Goal: Find specific page/section: Find specific page/section

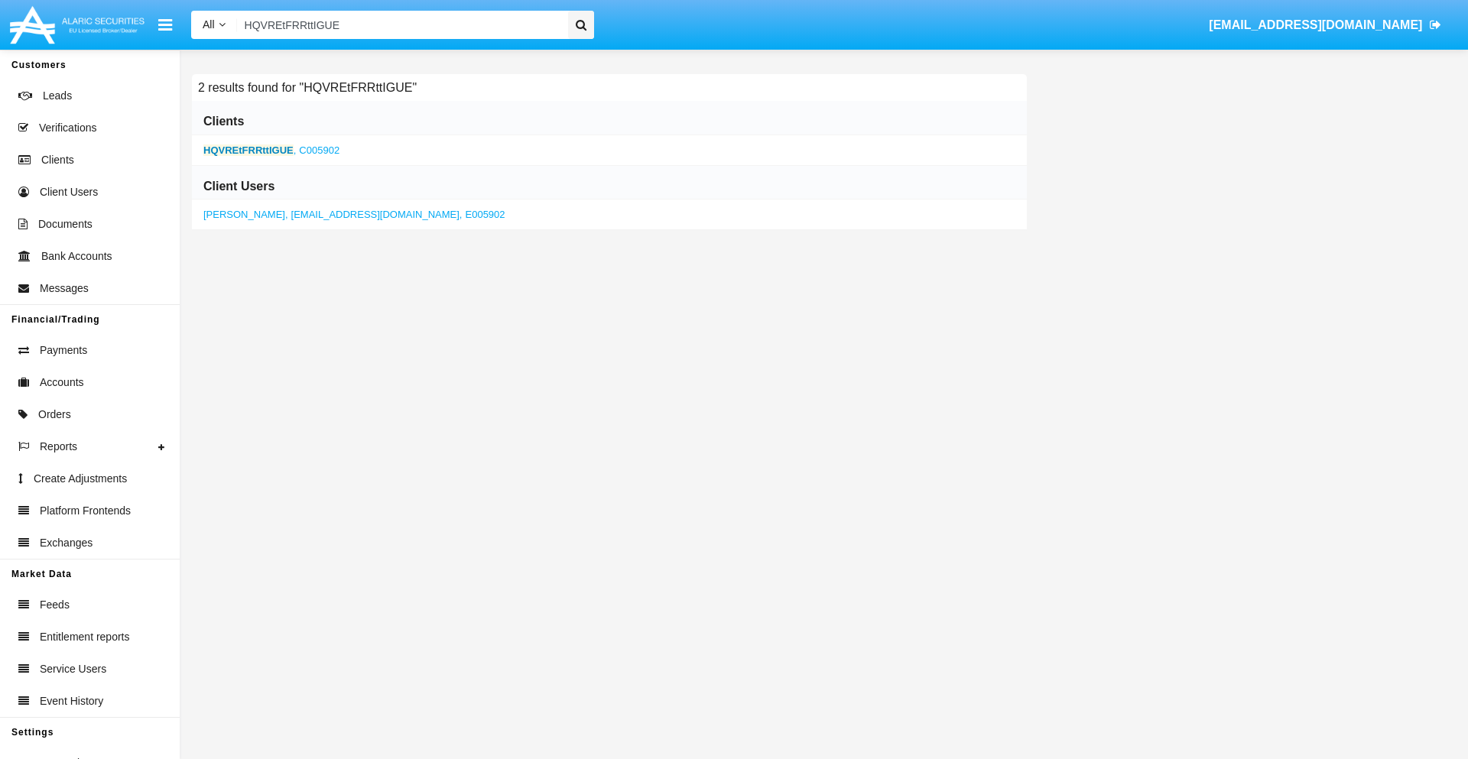
type input "HQVREtFRRttIGUE"
click at [248, 150] on b "HQVREtFRRttIGUE" at bounding box center [248, 149] width 90 height 11
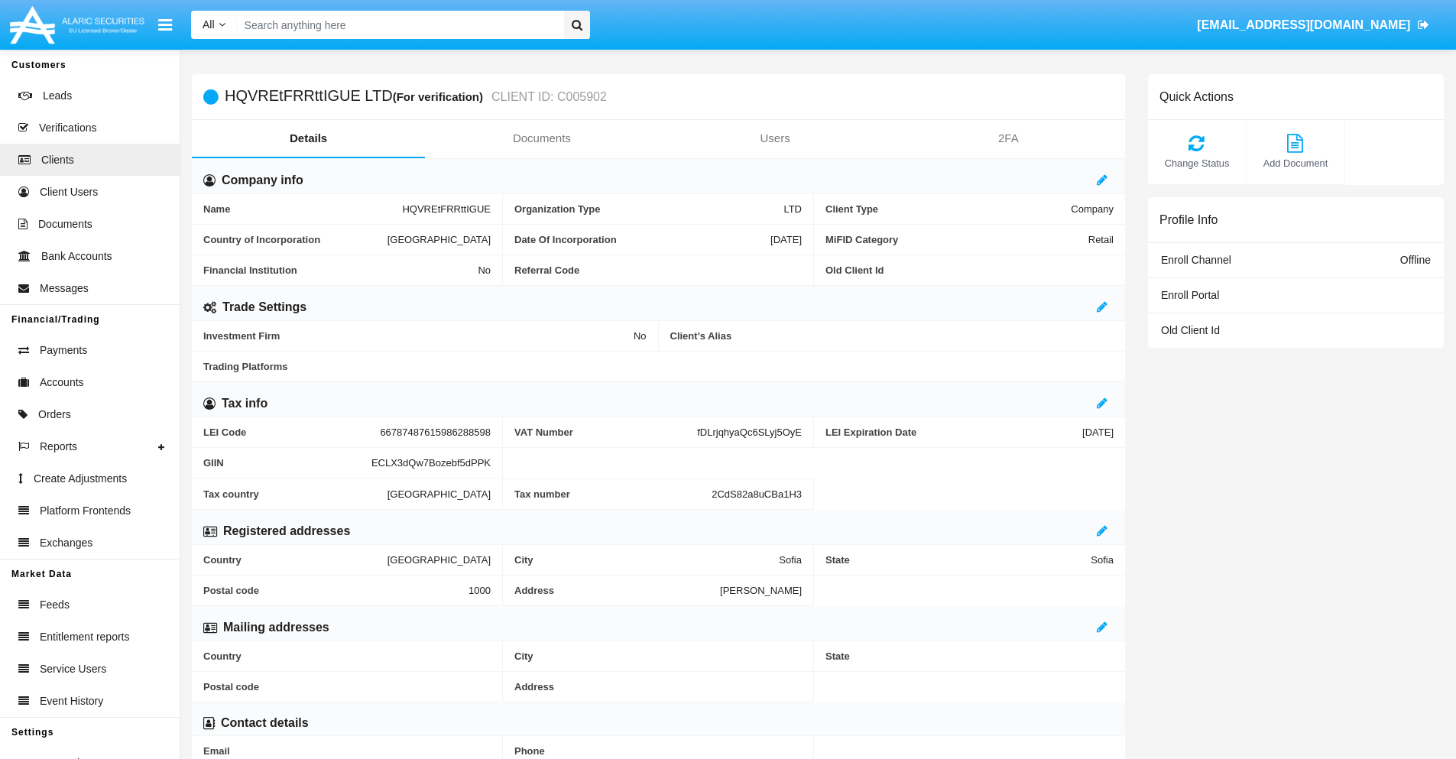
click at [541, 138] on link "Documents" at bounding box center [541, 138] width 233 height 37
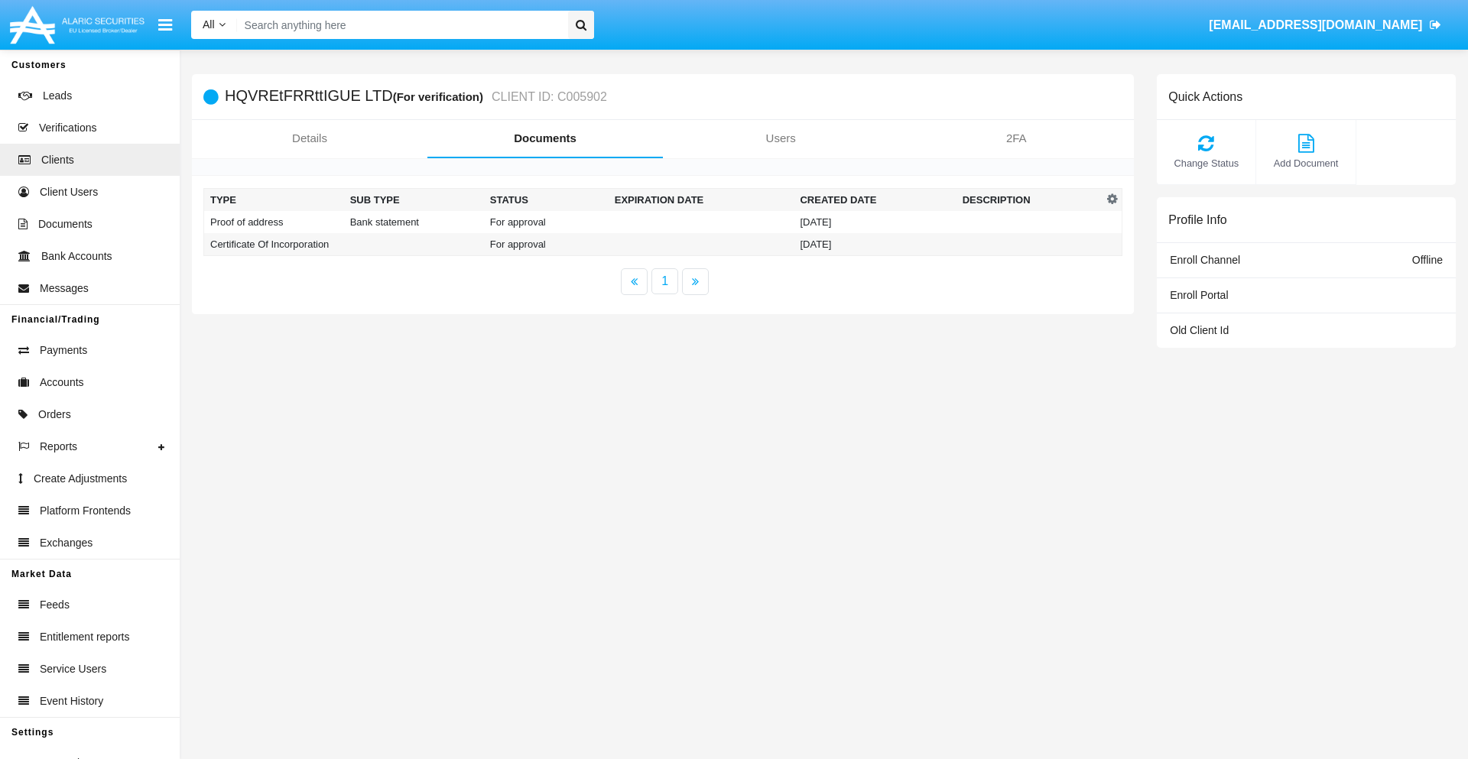
click at [274, 222] on td "Proof of address" at bounding box center [274, 222] width 140 height 22
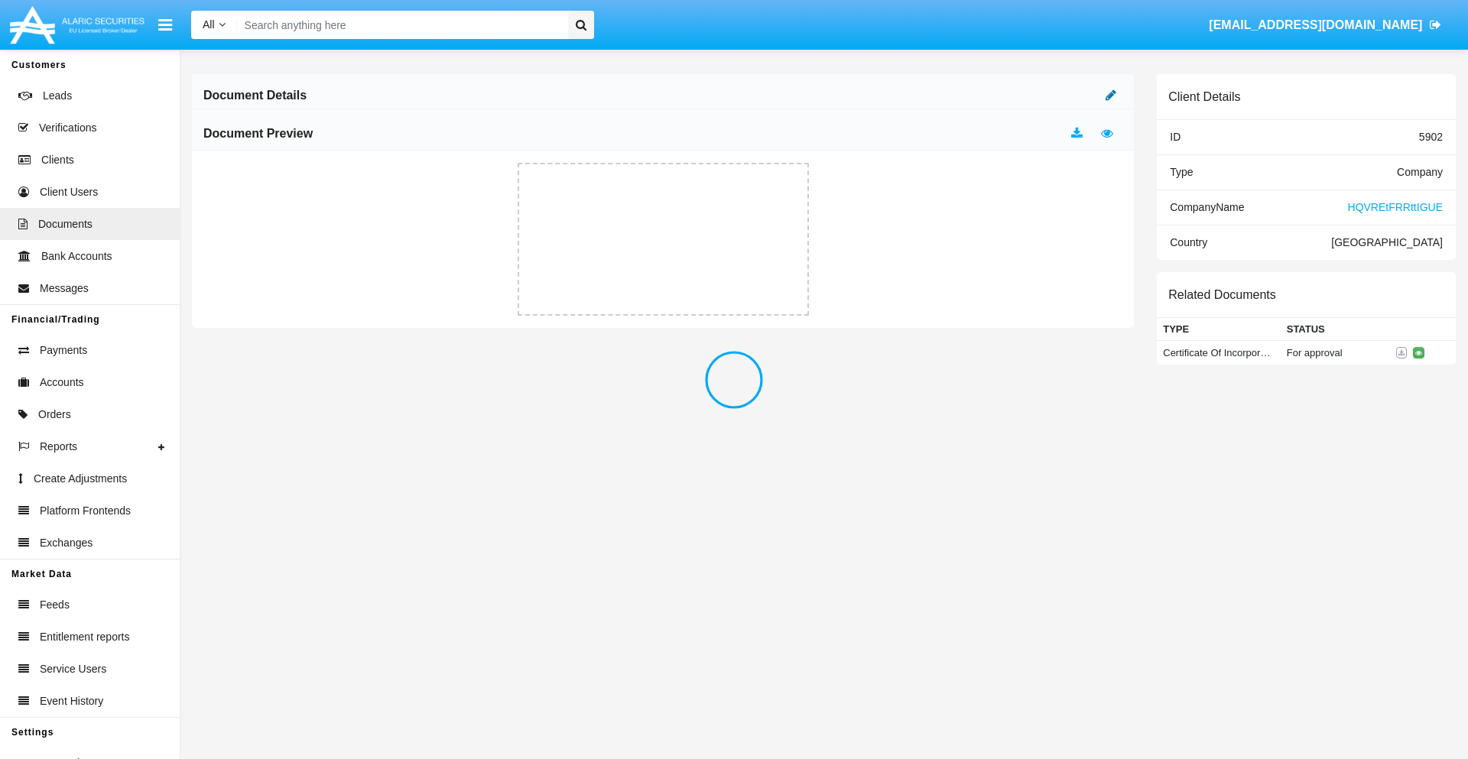
click at [1111, 95] on icon at bounding box center [1110, 95] width 11 height 12
